Goal: Information Seeking & Learning: Compare options

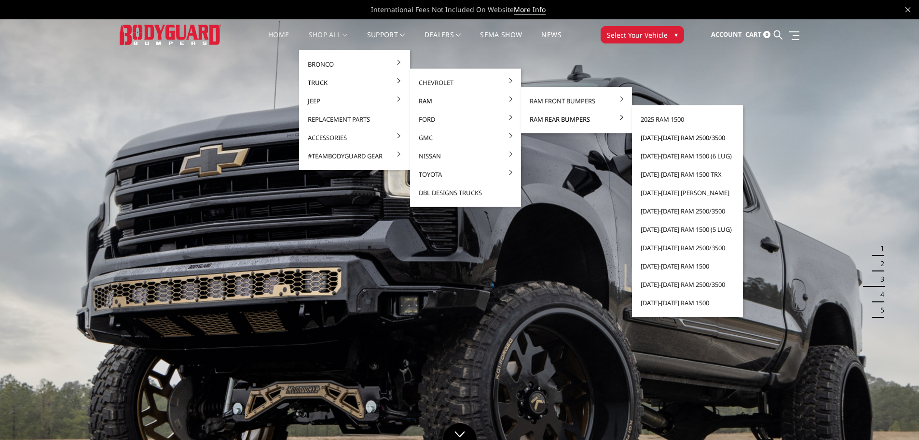
click at [691, 139] on link "[DATE]-[DATE] Ram 2500/3500" at bounding box center [687, 137] width 103 height 18
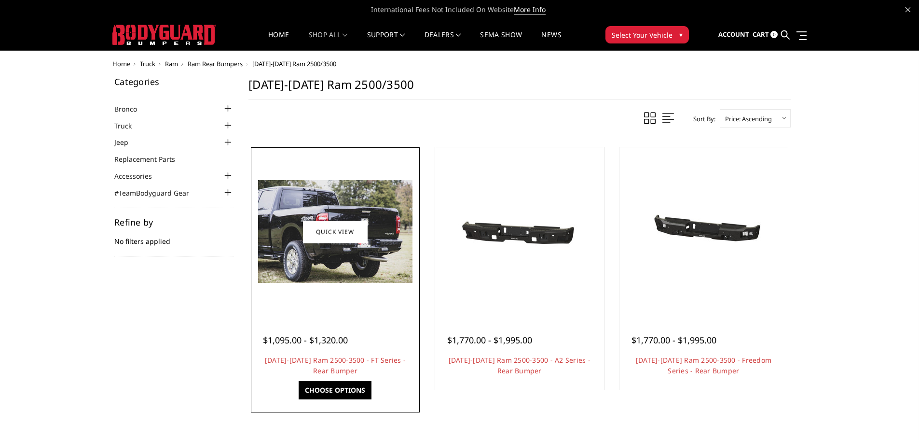
click at [358, 308] on div at bounding box center [335, 232] width 164 height 164
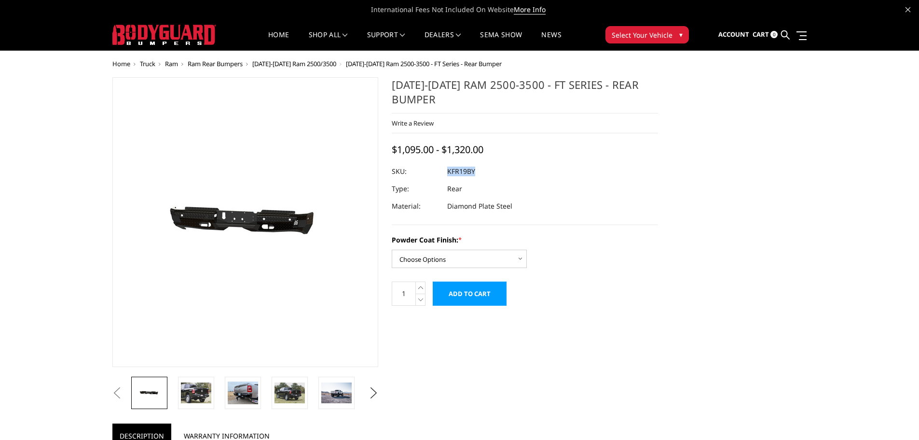
click at [449, 169] on dl "SKU: KFR19BY UPC: Type: Rear Material: Diamond Plate Steel" at bounding box center [525, 189] width 266 height 52
copy dl "KFR19BY UPC:"
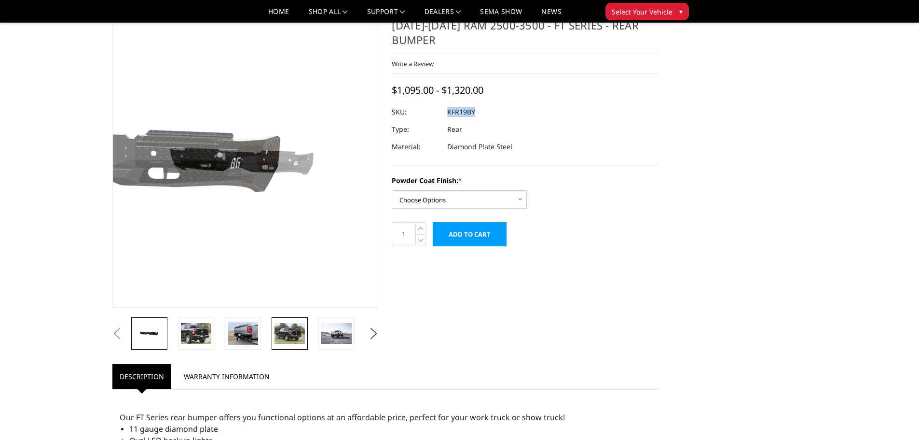
scroll to position [48, 0]
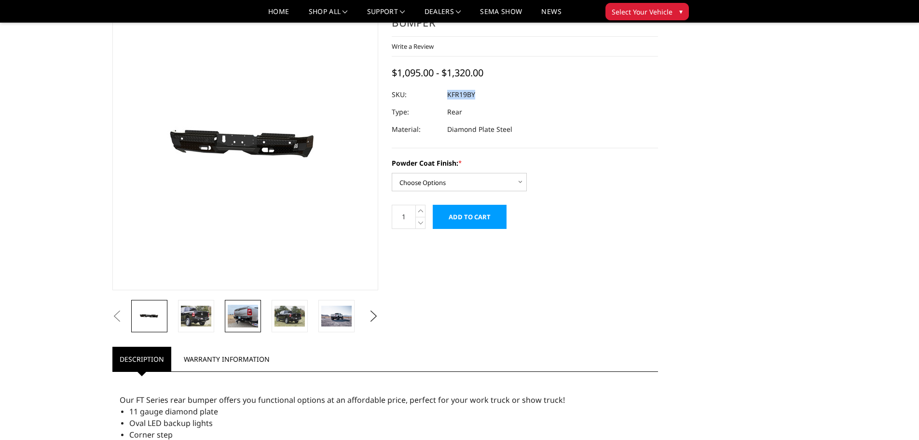
click at [232, 321] on img at bounding box center [243, 316] width 30 height 23
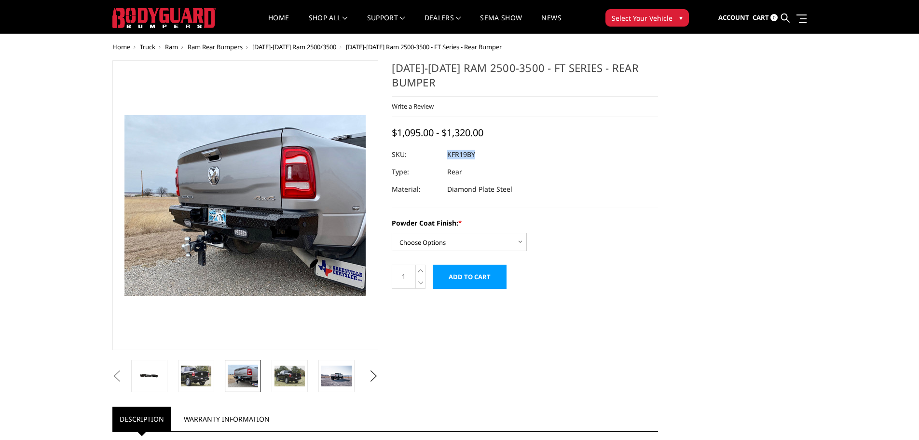
scroll to position [0, 0]
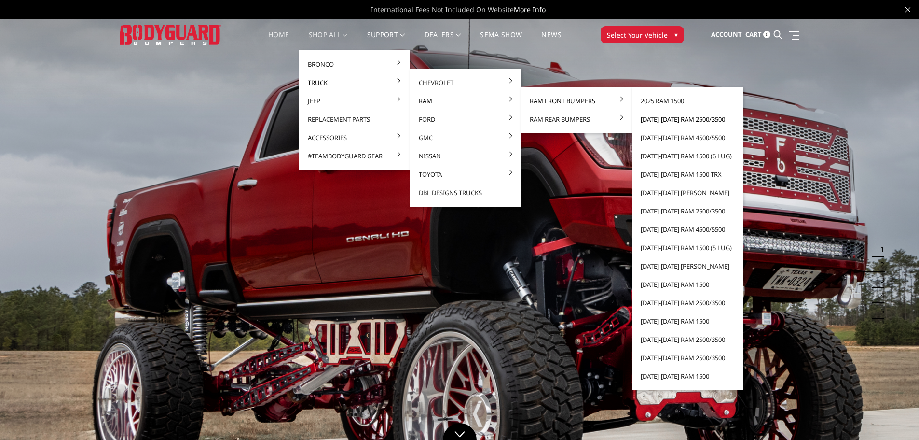
click at [674, 120] on link "[DATE]-[DATE] Ram 2500/3500" at bounding box center [687, 119] width 103 height 18
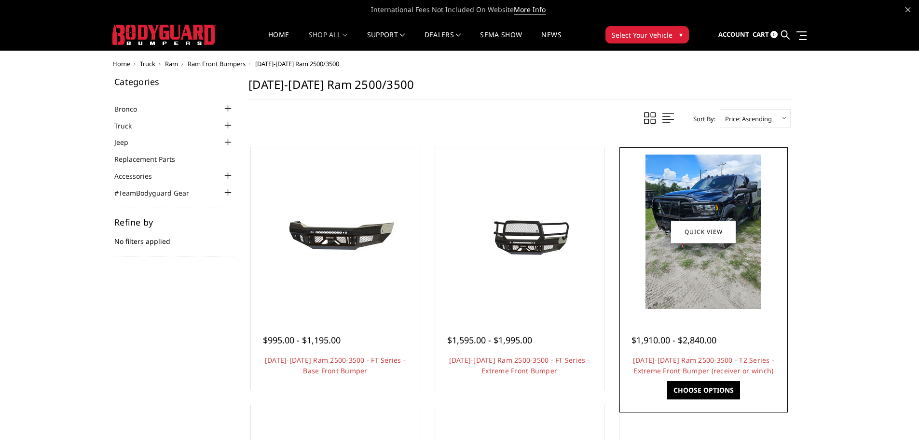
click at [678, 172] on img at bounding box center [704, 231] width 116 height 154
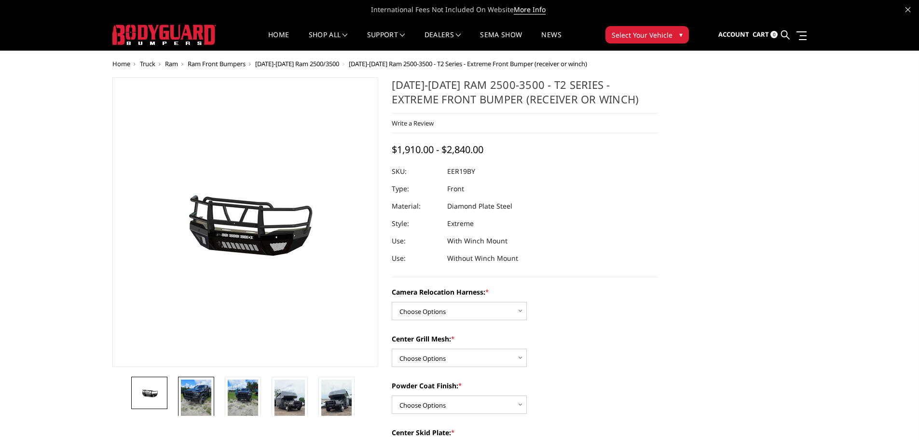
click at [196, 389] on img at bounding box center [196, 399] width 30 height 41
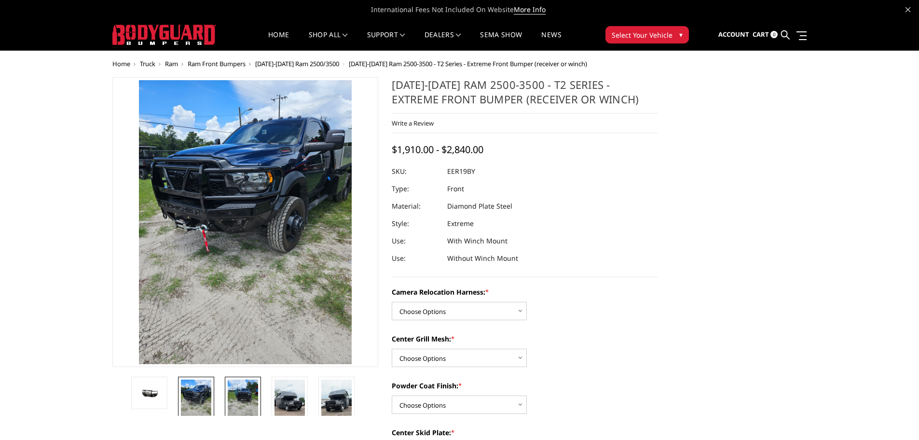
click at [252, 393] on img at bounding box center [243, 399] width 30 height 41
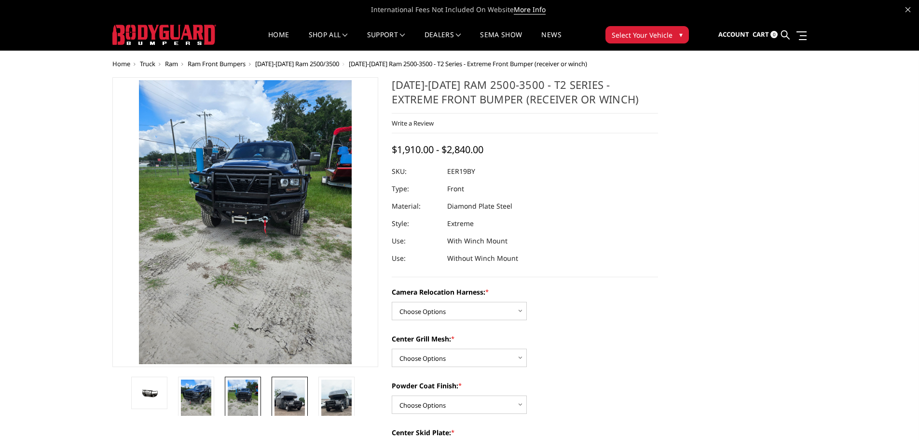
click at [301, 398] on img at bounding box center [290, 406] width 30 height 54
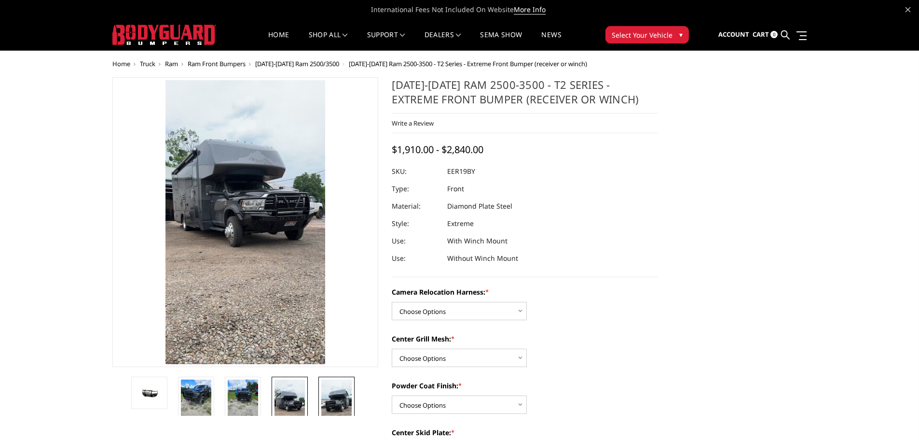
click at [345, 388] on img at bounding box center [336, 406] width 30 height 54
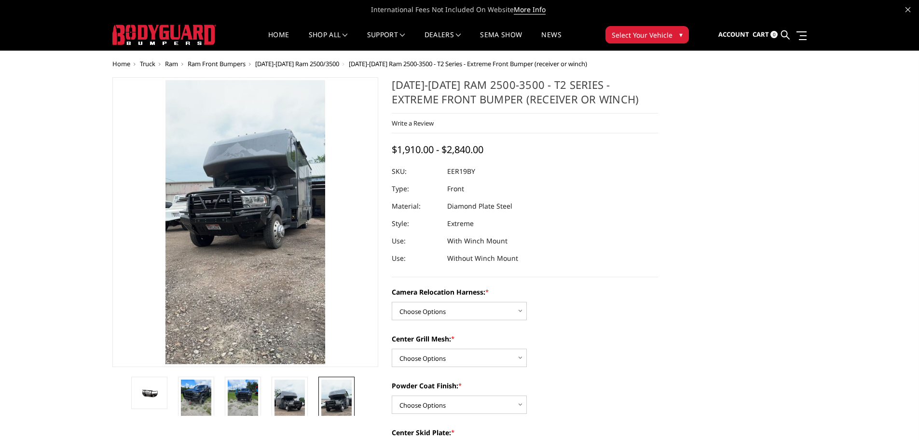
click at [177, 391] on li at bounding box center [199, 395] width 47 height 39
click at [216, 391] on li at bounding box center [199, 395] width 47 height 39
click at [206, 392] on img at bounding box center [196, 399] width 30 height 41
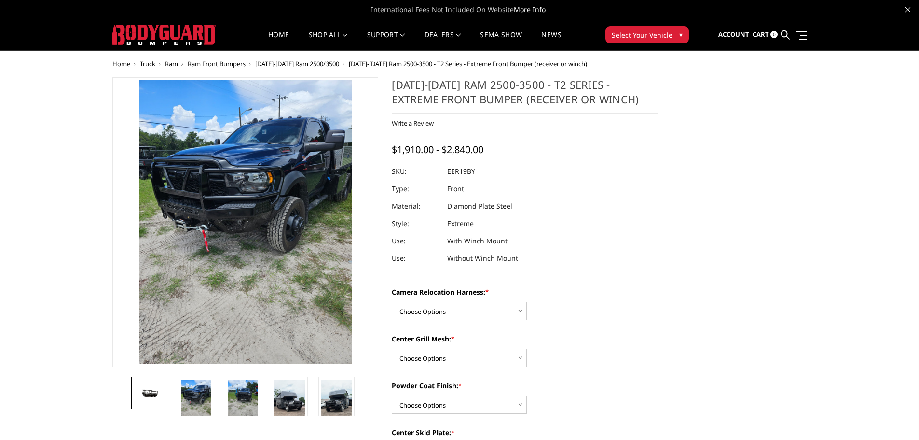
click at [167, 395] on link at bounding box center [149, 392] width 36 height 32
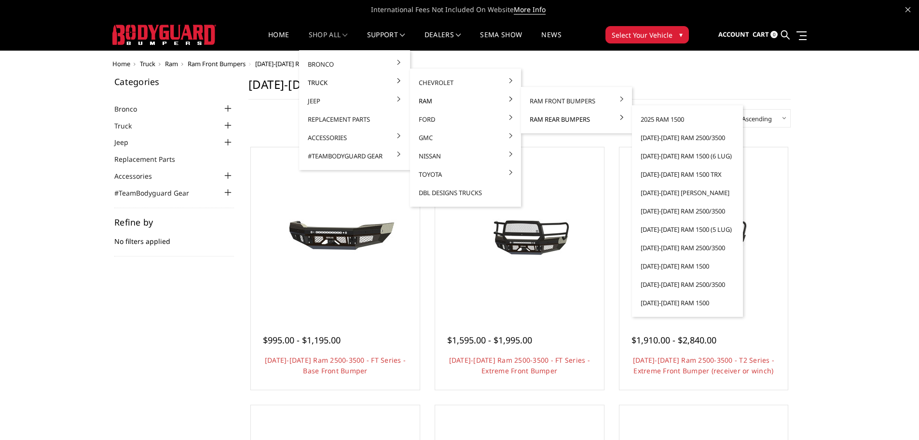
click at [593, 121] on link "Ram Rear Bumpers" at bounding box center [576, 119] width 103 height 18
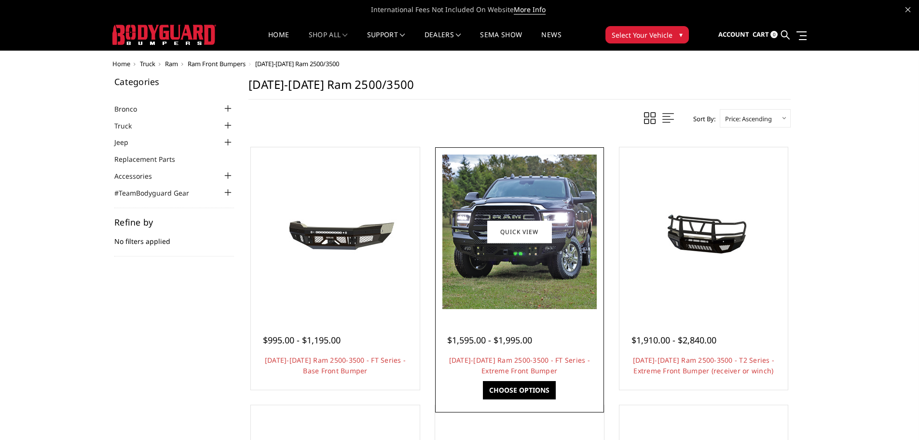
click at [493, 193] on img at bounding box center [520, 231] width 154 height 154
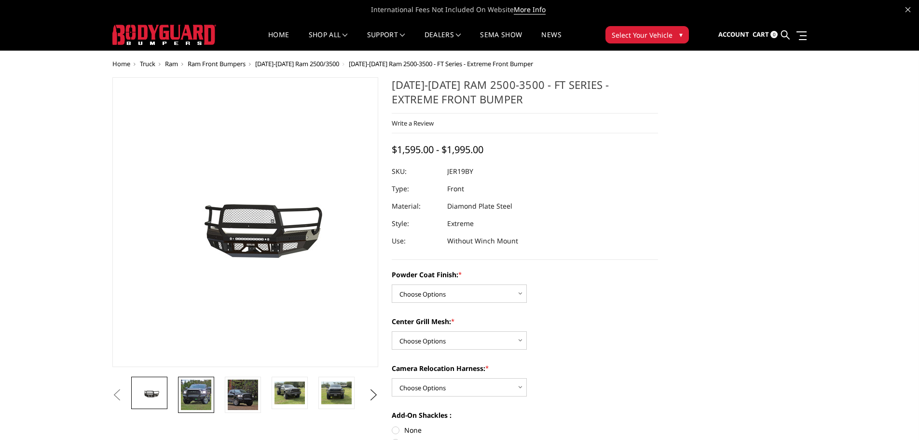
click at [189, 389] on img at bounding box center [196, 394] width 30 height 30
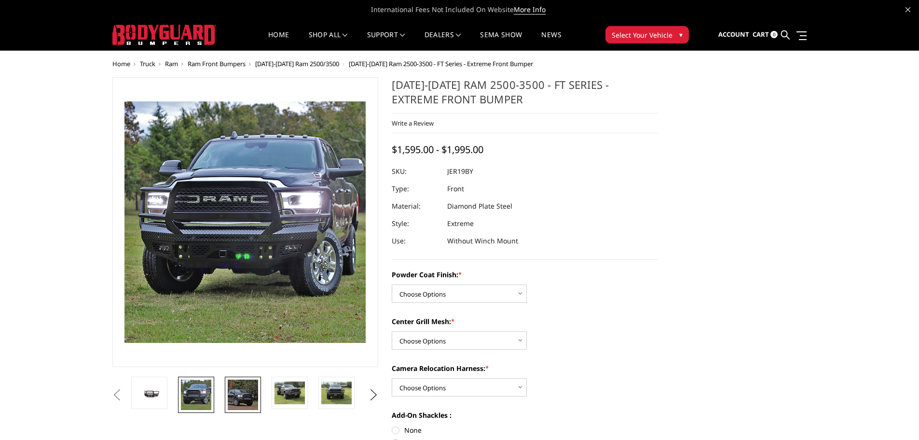
click at [231, 393] on img at bounding box center [243, 394] width 30 height 30
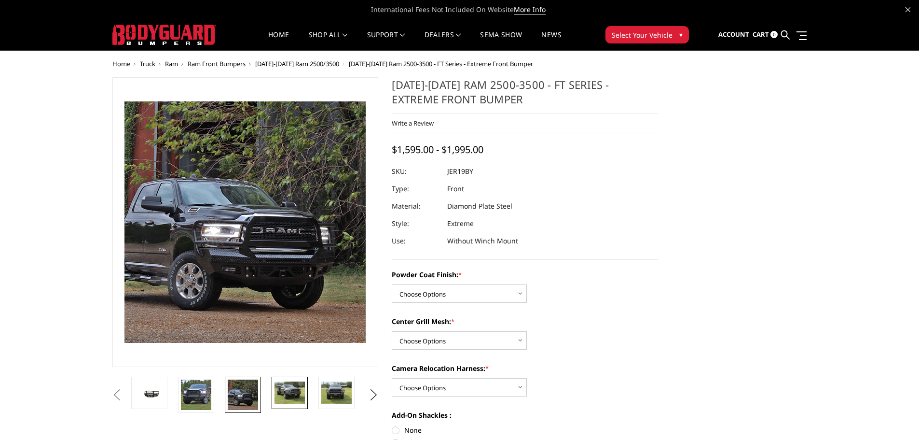
click at [291, 393] on img at bounding box center [290, 392] width 30 height 23
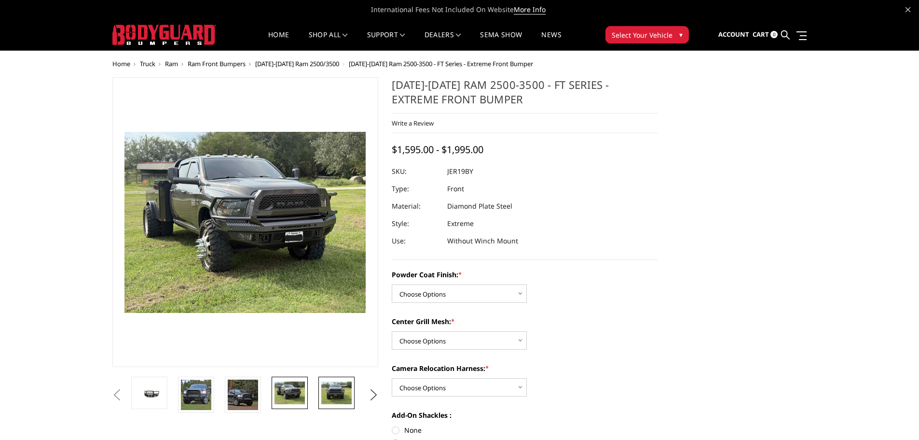
click at [353, 392] on link at bounding box center [337, 392] width 36 height 32
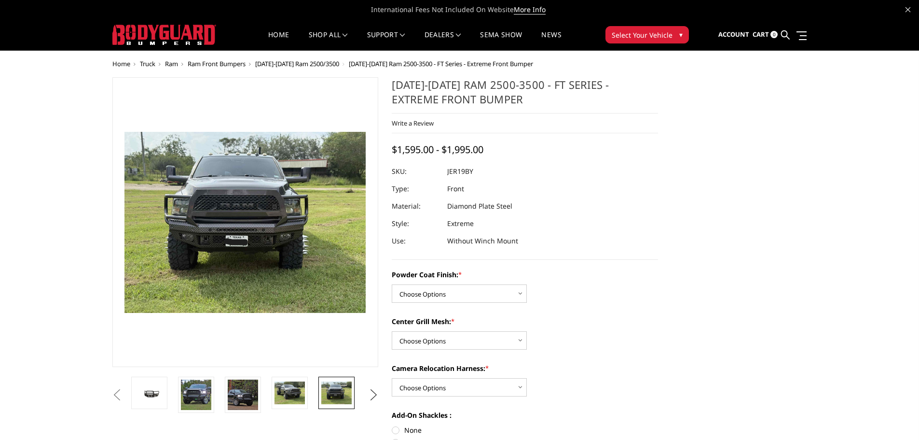
click at [373, 400] on button "Next" at bounding box center [373, 395] width 14 height 14
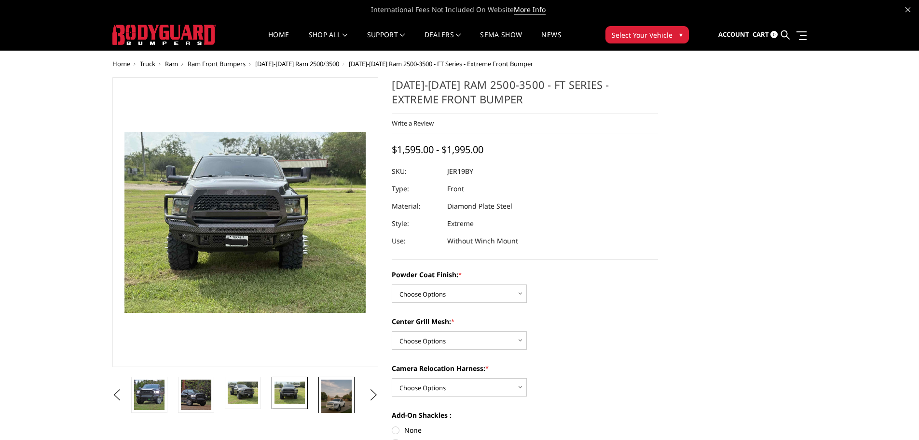
click at [329, 400] on img at bounding box center [336, 399] width 30 height 41
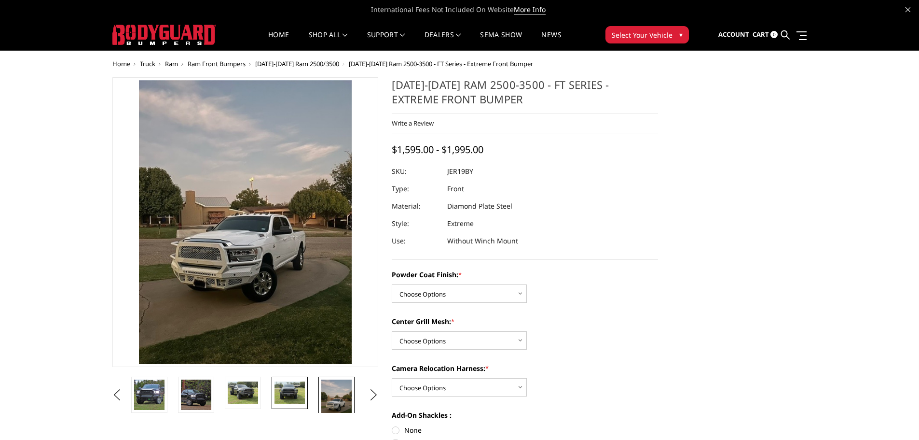
click at [272, 400] on link at bounding box center [290, 392] width 36 height 32
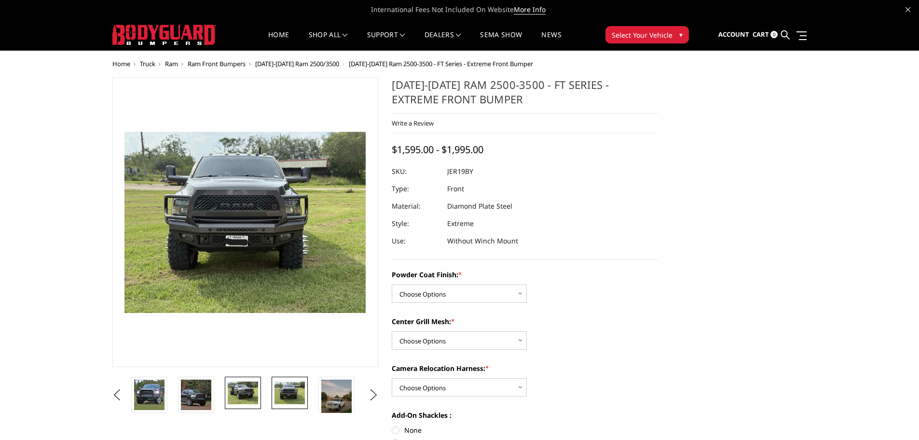
click at [229, 395] on img at bounding box center [243, 392] width 30 height 23
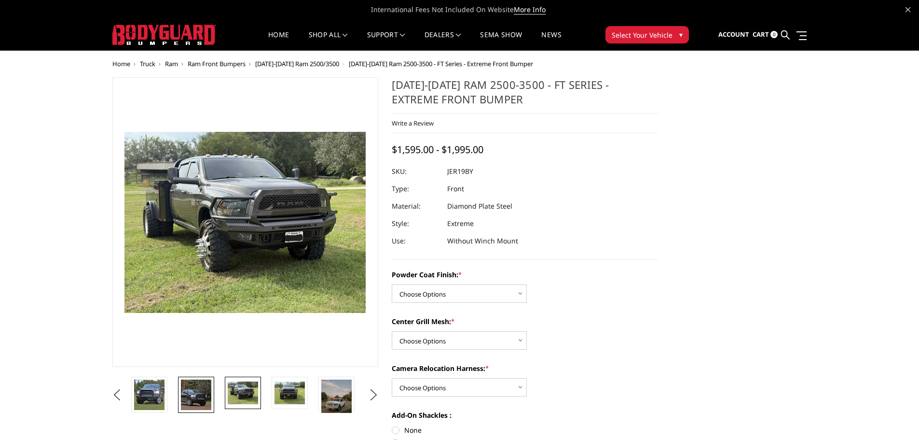
click at [195, 403] on img at bounding box center [196, 394] width 30 height 30
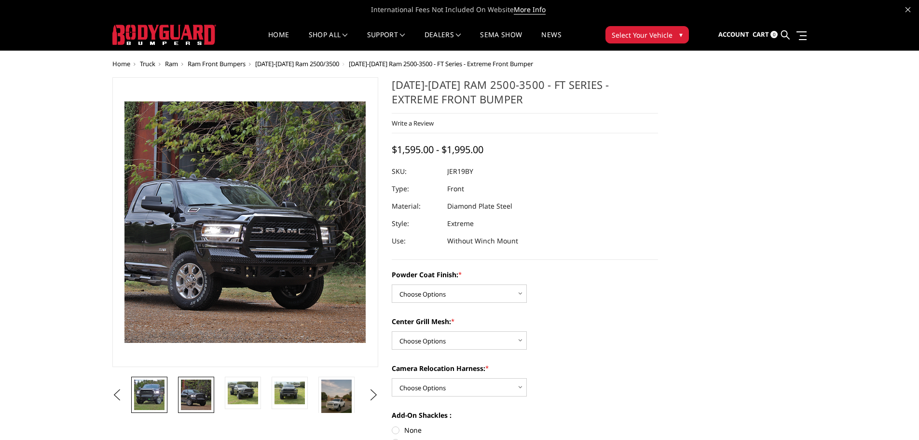
click at [149, 403] on img at bounding box center [149, 394] width 30 height 30
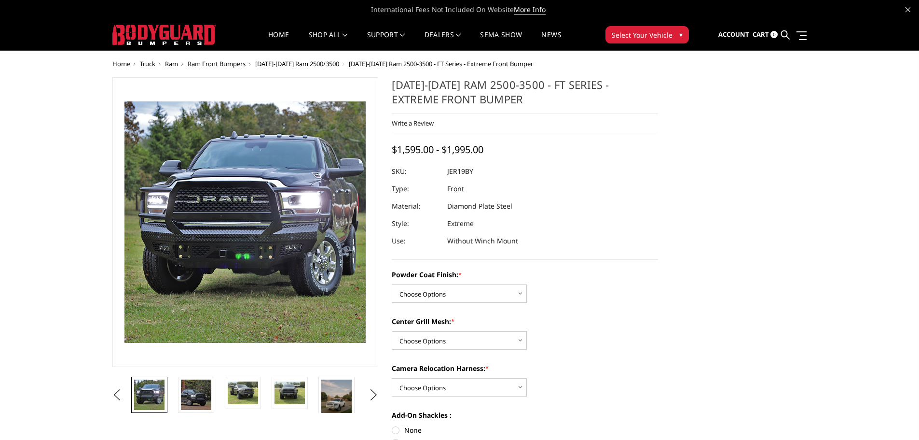
click at [220, 393] on li at bounding box center [199, 394] width 47 height 36
click at [252, 391] on img at bounding box center [243, 392] width 30 height 23
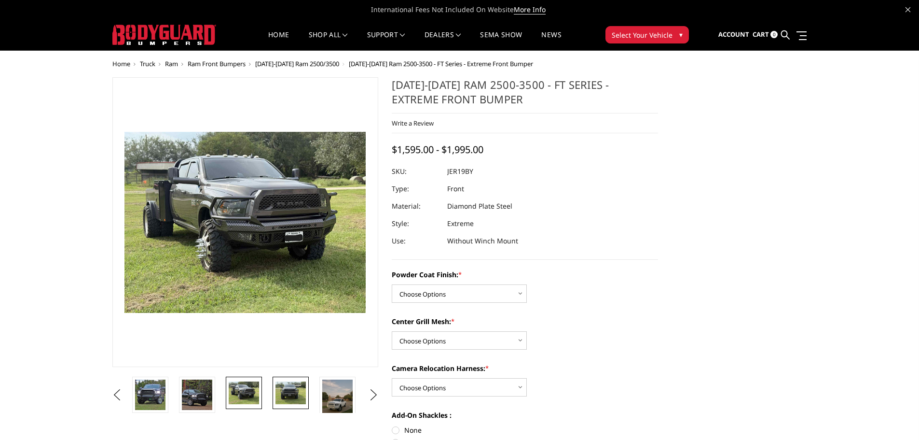
click at [296, 391] on img at bounding box center [291, 392] width 30 height 23
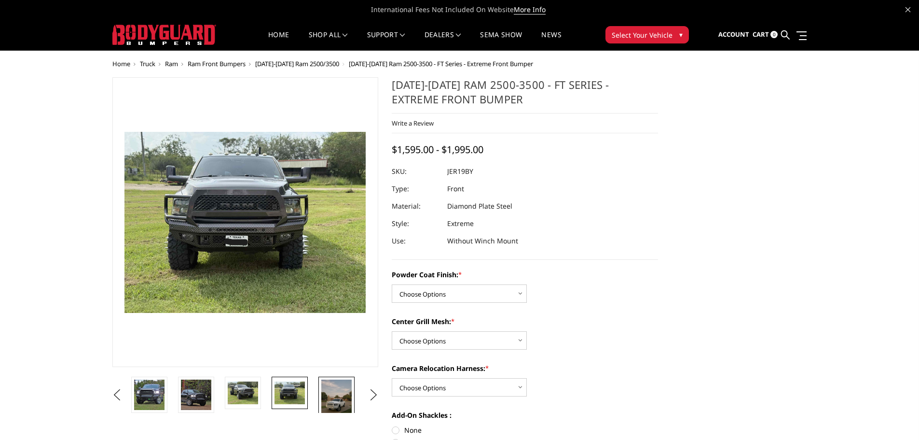
click at [324, 391] on img at bounding box center [336, 399] width 30 height 41
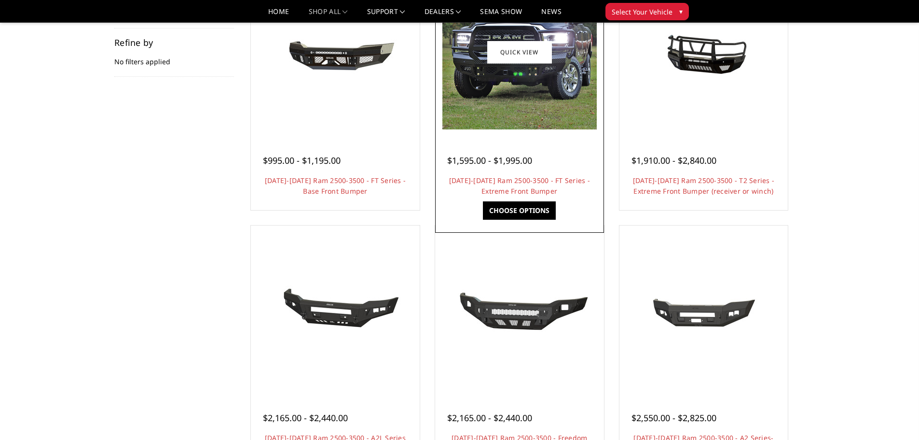
scroll to position [48, 0]
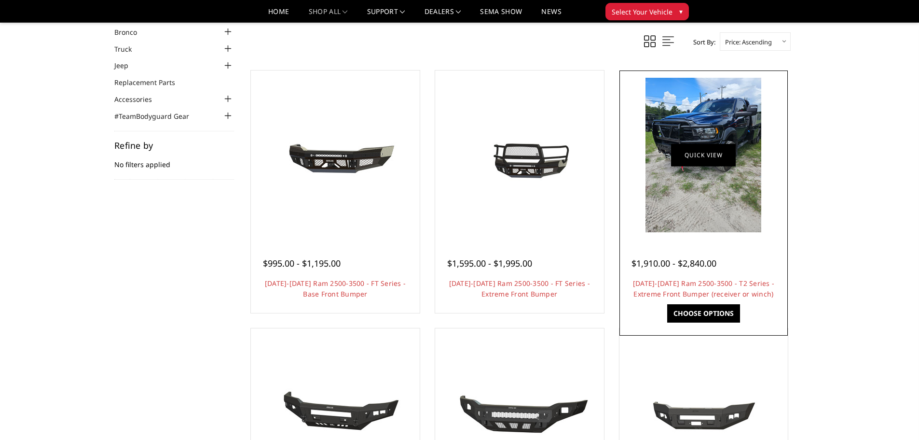
click at [706, 154] on link "Quick view" at bounding box center [703, 154] width 65 height 23
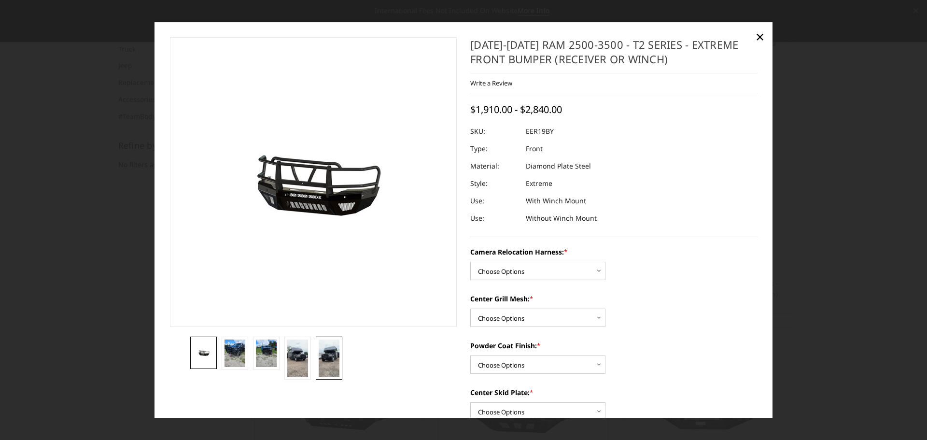
click at [321, 360] on img at bounding box center [329, 357] width 21 height 37
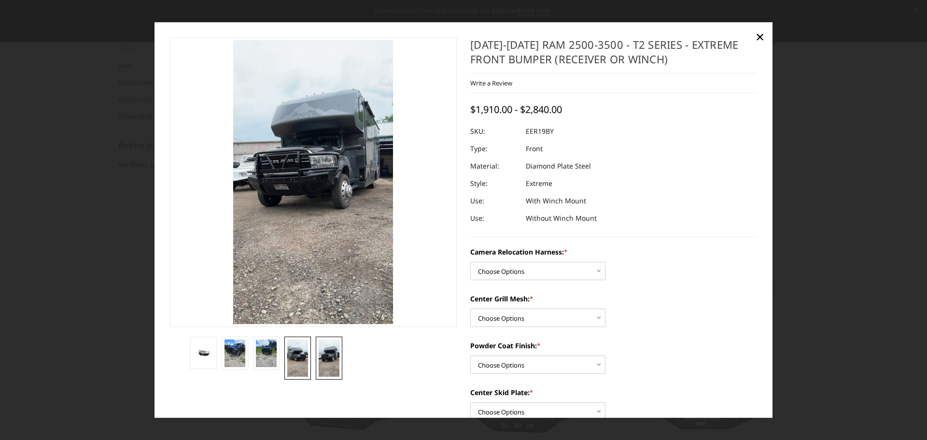
click at [290, 356] on img at bounding box center [297, 357] width 21 height 37
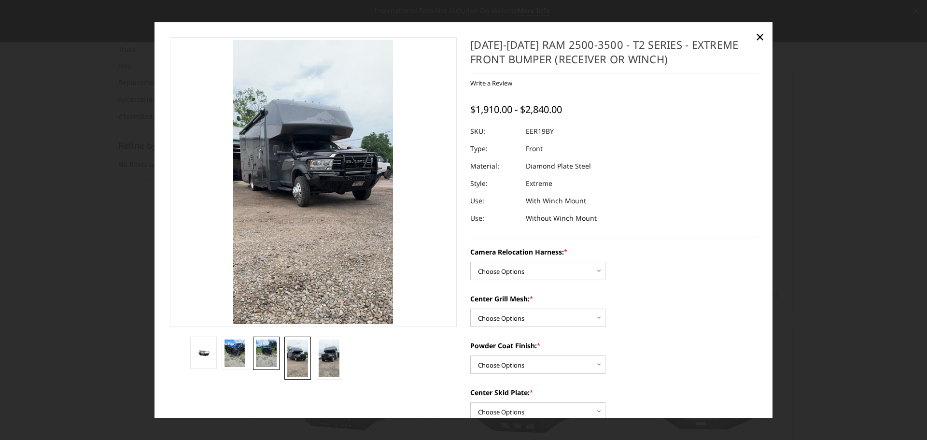
click at [275, 357] on img at bounding box center [266, 353] width 21 height 28
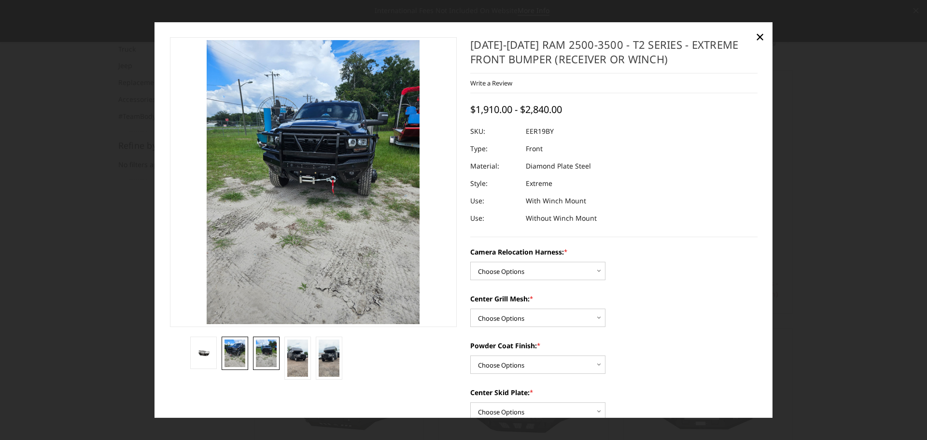
click at [234, 356] on img at bounding box center [234, 353] width 21 height 28
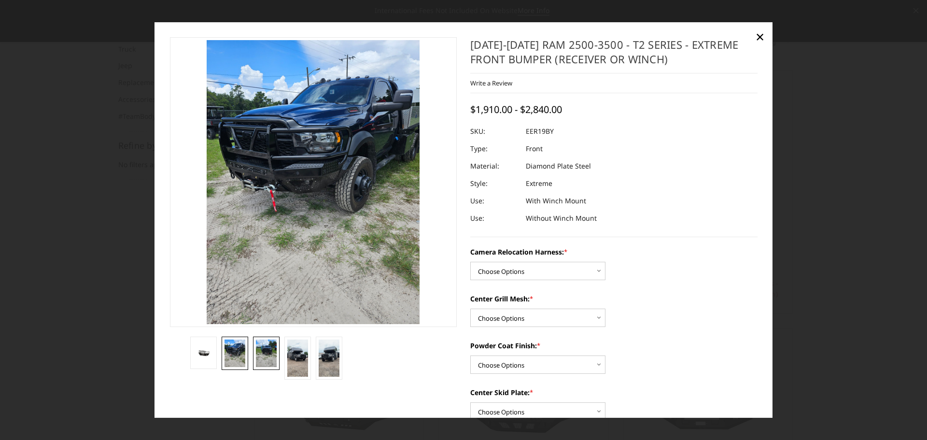
click at [262, 357] on img at bounding box center [266, 353] width 21 height 28
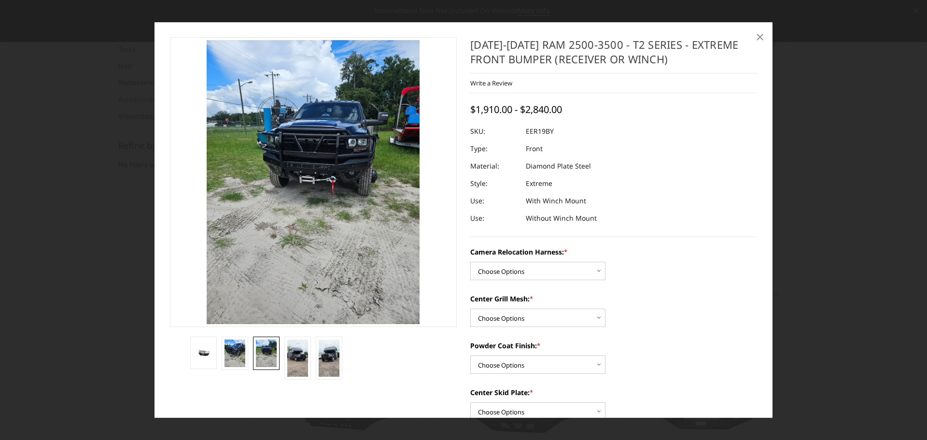
click at [762, 34] on span "×" at bounding box center [759, 36] width 9 height 21
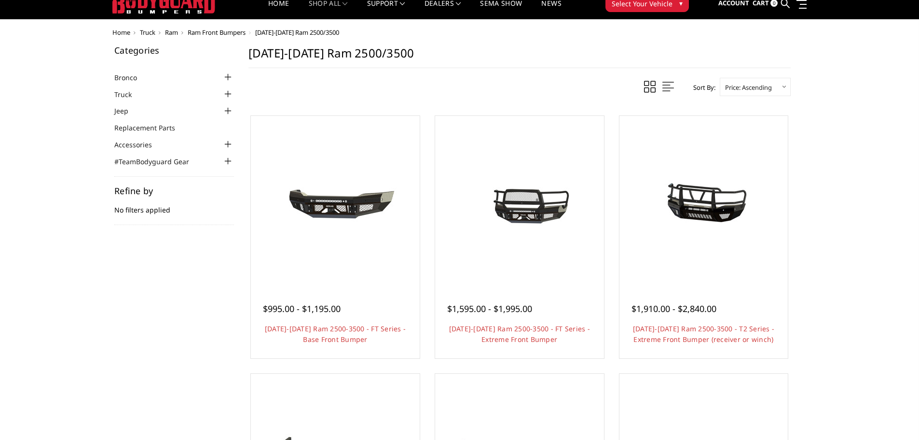
scroll to position [0, 0]
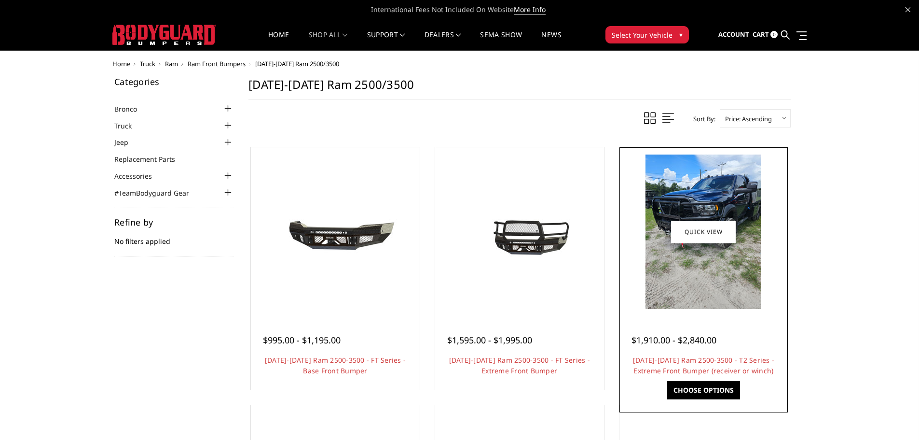
click at [755, 223] on img at bounding box center [704, 231] width 116 height 154
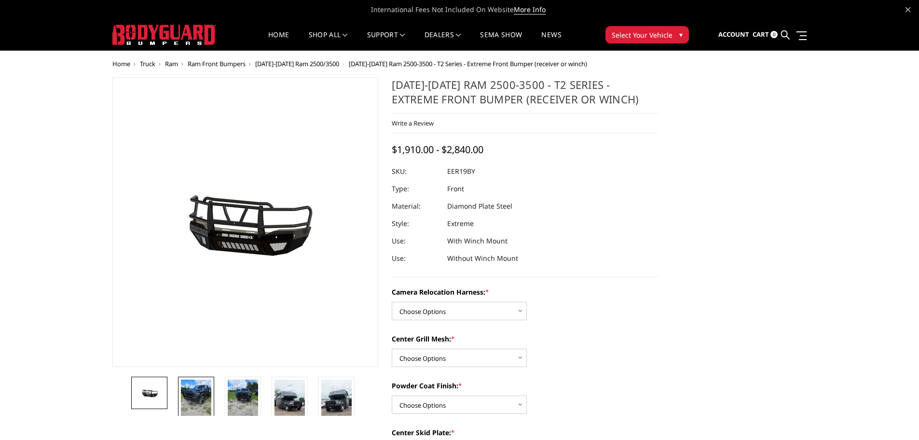
click at [186, 408] on img at bounding box center [196, 399] width 30 height 41
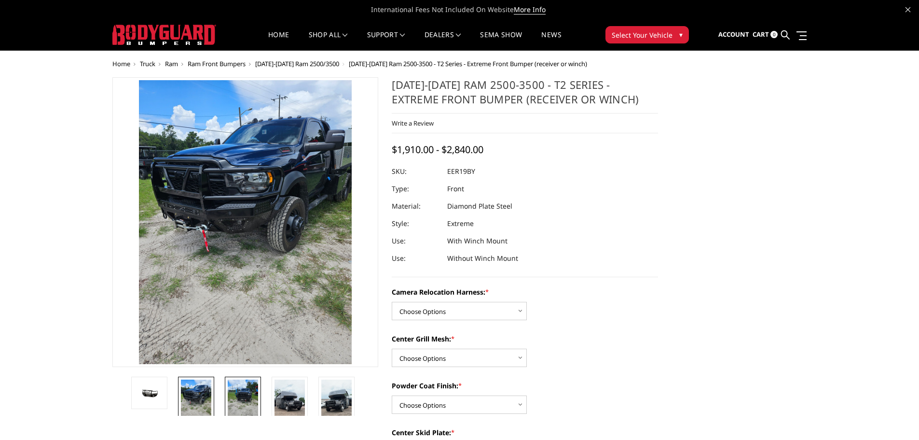
click at [227, 404] on link at bounding box center [243, 399] width 36 height 46
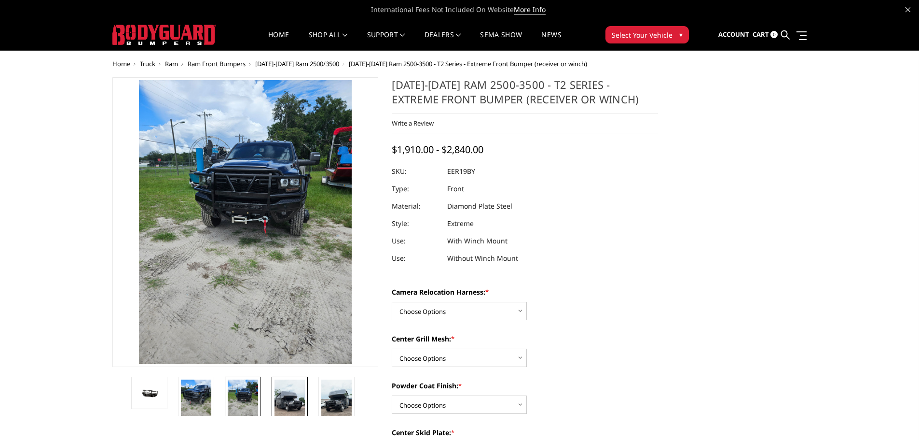
click at [286, 404] on img at bounding box center [290, 406] width 30 height 54
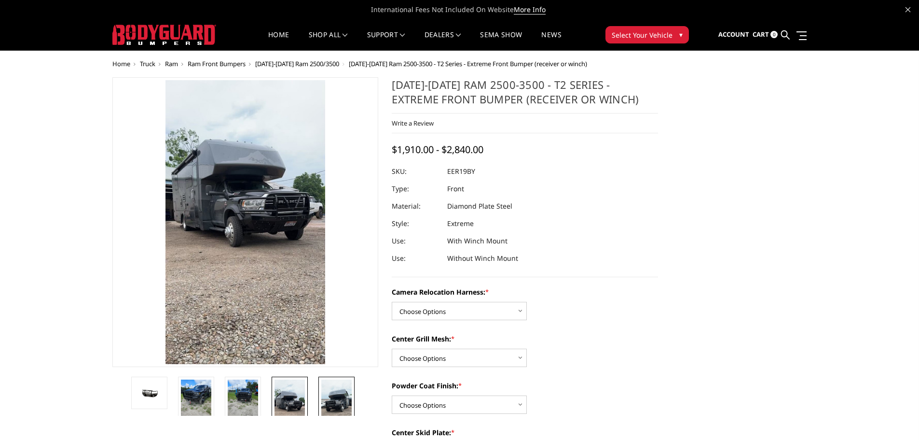
click at [340, 406] on img at bounding box center [336, 406] width 30 height 54
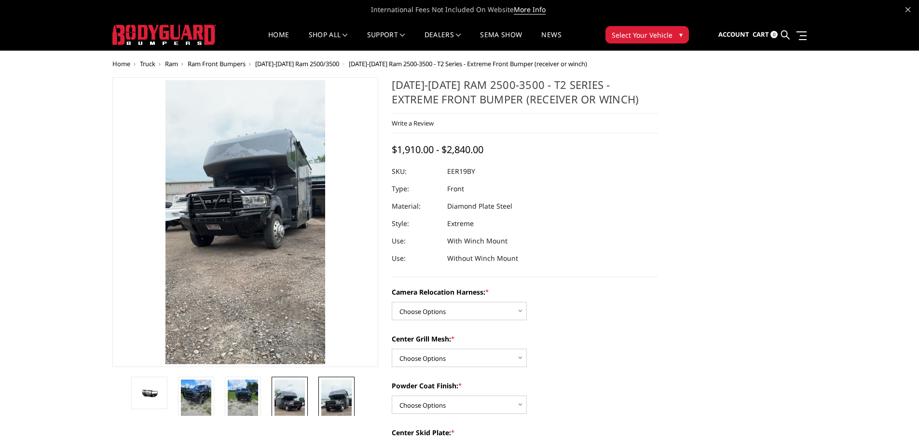
click at [286, 408] on img at bounding box center [290, 406] width 30 height 54
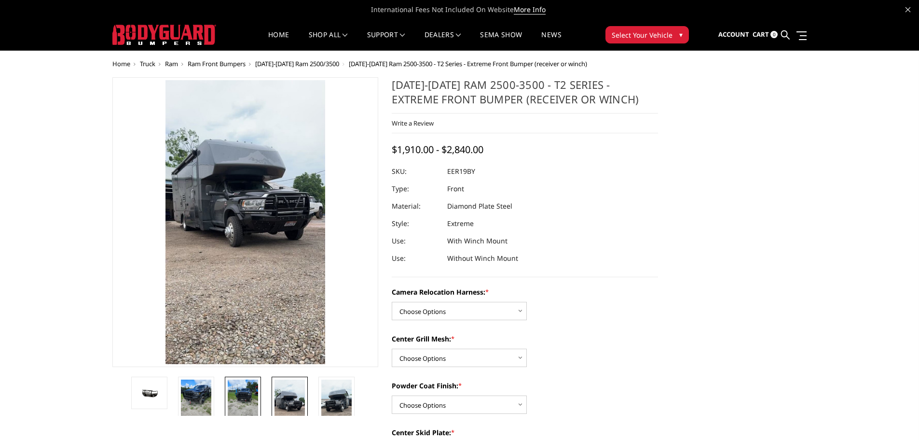
click at [244, 404] on img at bounding box center [243, 399] width 30 height 41
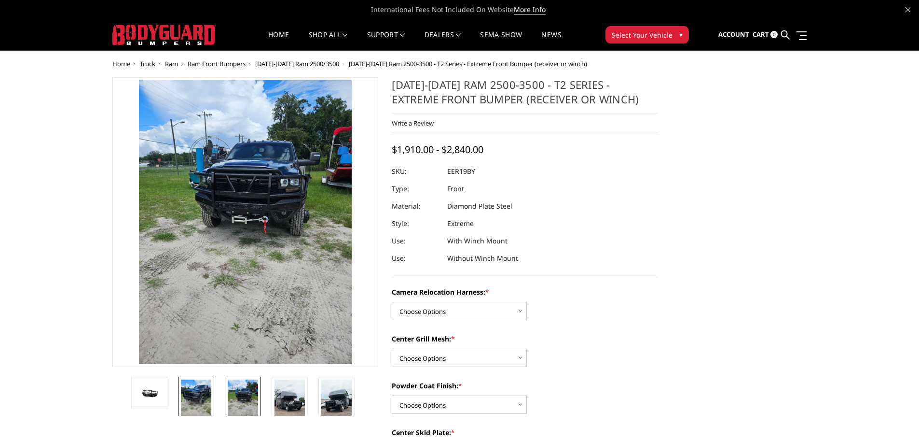
click at [192, 399] on img at bounding box center [196, 399] width 30 height 41
